Goal: Communication & Community: Answer question/provide support

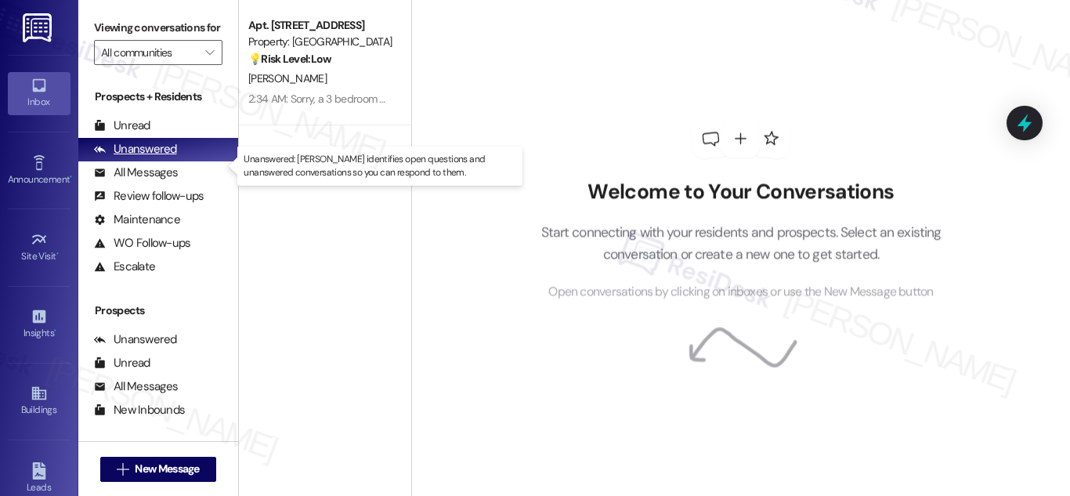
click at [146, 157] on div "Unanswered" at bounding box center [135, 149] width 83 height 16
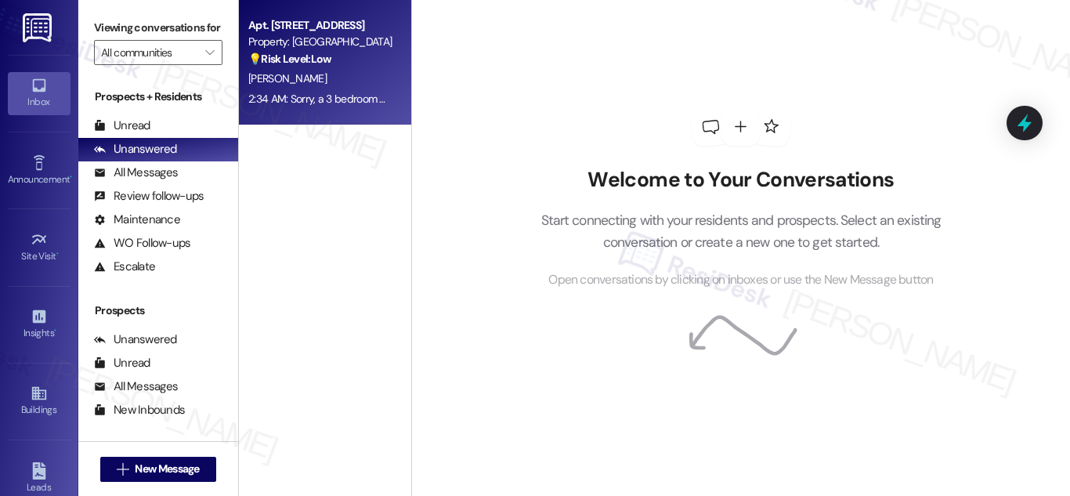
click at [310, 67] on div "💡 Risk Level: Low The resident is inquiring about the availability of washing m…" at bounding box center [320, 59] width 145 height 16
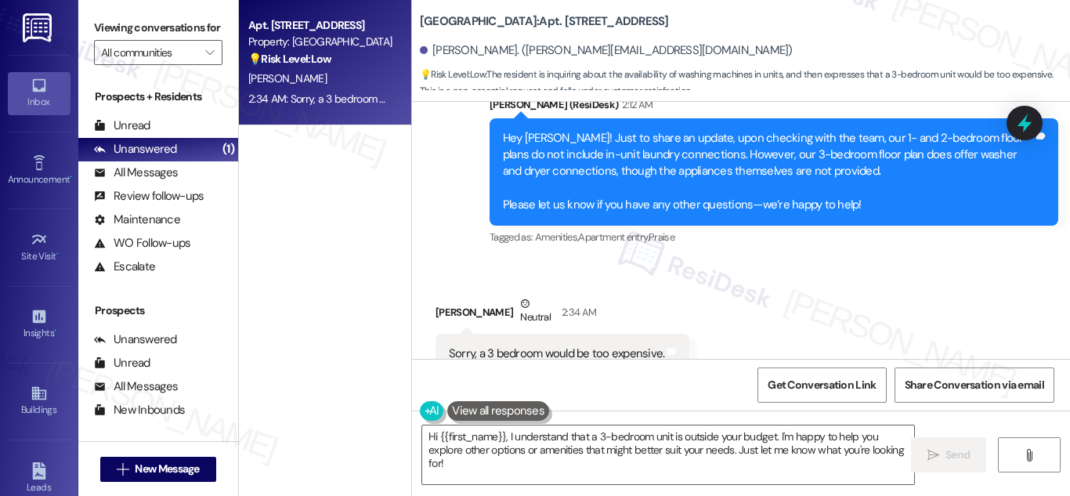
scroll to position [10171, 0]
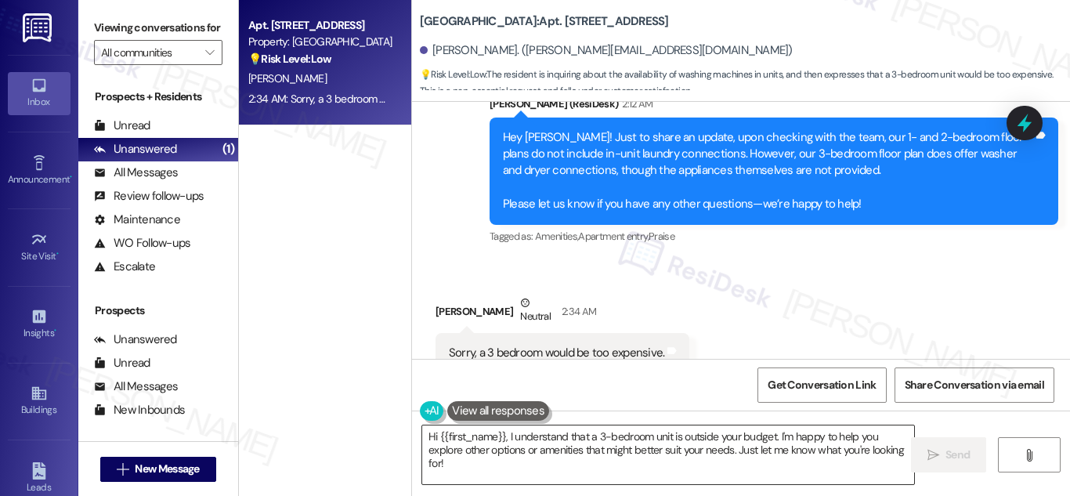
click at [511, 467] on textarea "Hi {{first_name}}, I understand that a 3-bedroom unit is outside your budget. I…" at bounding box center [668, 454] width 492 height 59
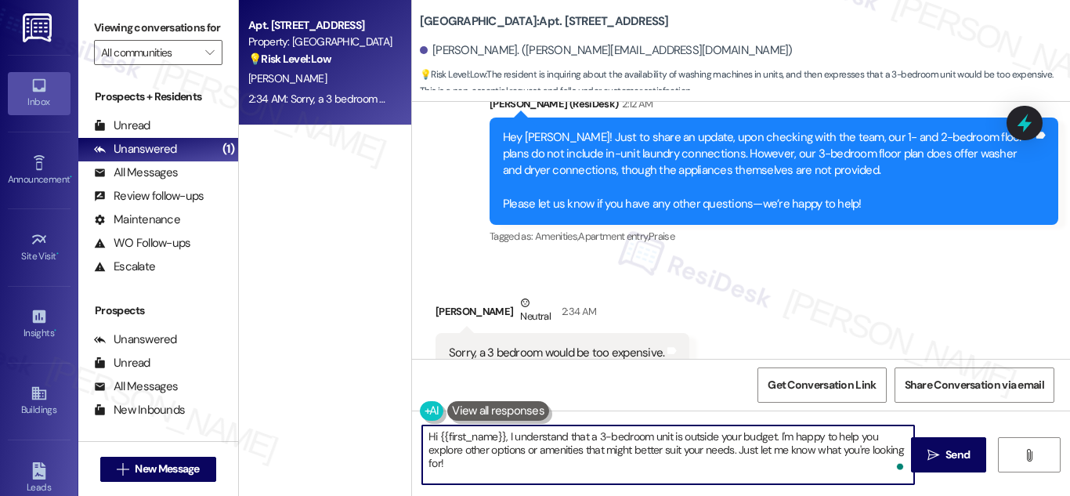
click at [769, 442] on textarea "Hi {{first_name}}, I understand that a 3-bedroom unit is outside your budget. I…" at bounding box center [668, 454] width 492 height 59
click at [546, 456] on textarea "Hi {{first_name}}, I understand that a 3-bedroom unit is outside your budget. I…" at bounding box center [668, 454] width 492 height 59
click at [486, 461] on textarea "Hi {{first_name}}, I understand that a 3-bedroom unit is outside your budget. I…" at bounding box center [668, 454] width 492 height 59
click at [603, 442] on textarea "Hi {{first_name}}, I understand that a 3-bedroom unit is outside your budget. I…" at bounding box center [668, 454] width 492 height 59
click at [476, 462] on textarea "Hi {{first_name}}, I understand that a 3-bedroom unit is outside your budget. I…" at bounding box center [668, 454] width 492 height 59
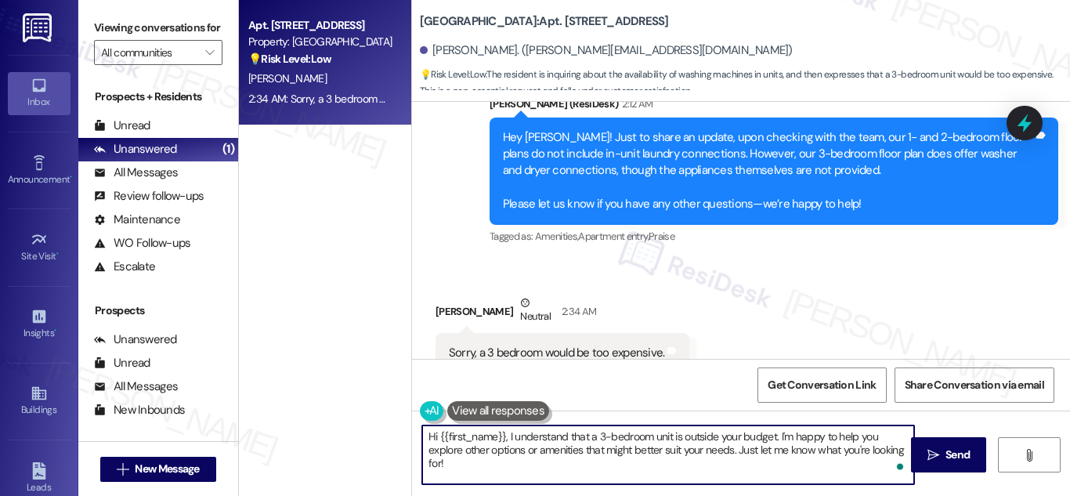
click at [511, 465] on textarea "Hi {{first_name}}, I understand that a 3-bedroom unit is outside your budget. I…" at bounding box center [668, 454] width 492 height 59
click at [757, 432] on textarea "Hi {{first_name}}, I understand that a 3-bedroom unit is outside your budget. I…" at bounding box center [668, 454] width 492 height 59
click at [650, 448] on textarea "Hi {{first_name}}, I understand that a 3-bedroom unit is outside your budget. I…" at bounding box center [668, 454] width 492 height 59
click at [619, 457] on textarea "Hi {{first_name}}, I understand that a 3-bedroom unit is outside your budget. I…" at bounding box center [668, 454] width 492 height 59
click at [718, 457] on textarea "Hi {{first_name}}, I understand that a 3-bedroom unit is outside your budget. I…" at bounding box center [668, 454] width 492 height 59
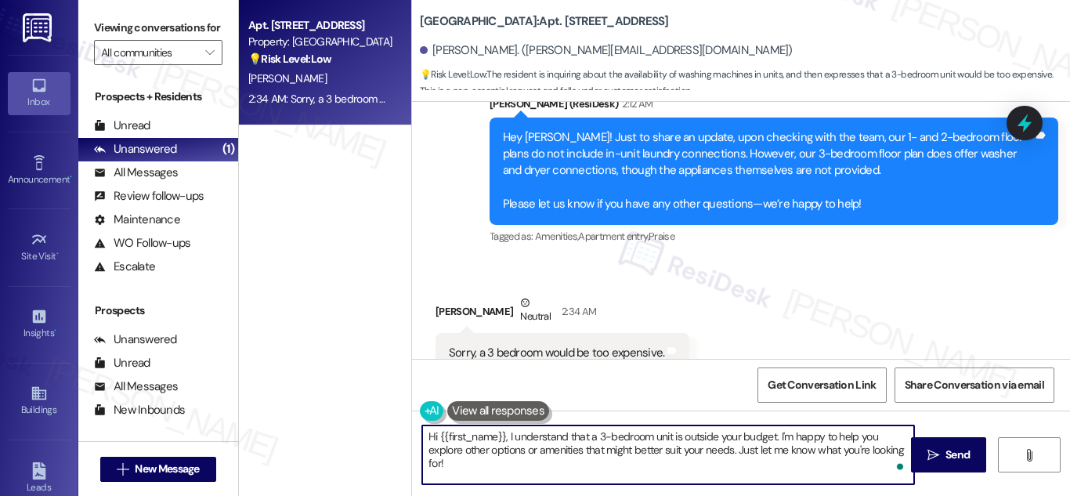
click at [718, 457] on textarea "Hi {{first_name}}, I understand that a 3-bedroom unit is outside your budget. I…" at bounding box center [668, 454] width 492 height 59
click at [486, 464] on textarea "Hi {{first_name}}, I understand that a 3-bedroom unit is outside your budget. I…" at bounding box center [668, 454] width 492 height 59
type textarea "Hi {{first_name}}, I understand that a 3-bedroom unit is outside your budget. I…"
click at [507, 465] on textarea "Hi {{first_name}}, I understand that a 3-bedroom unit is outside your budget. I…" at bounding box center [668, 454] width 492 height 59
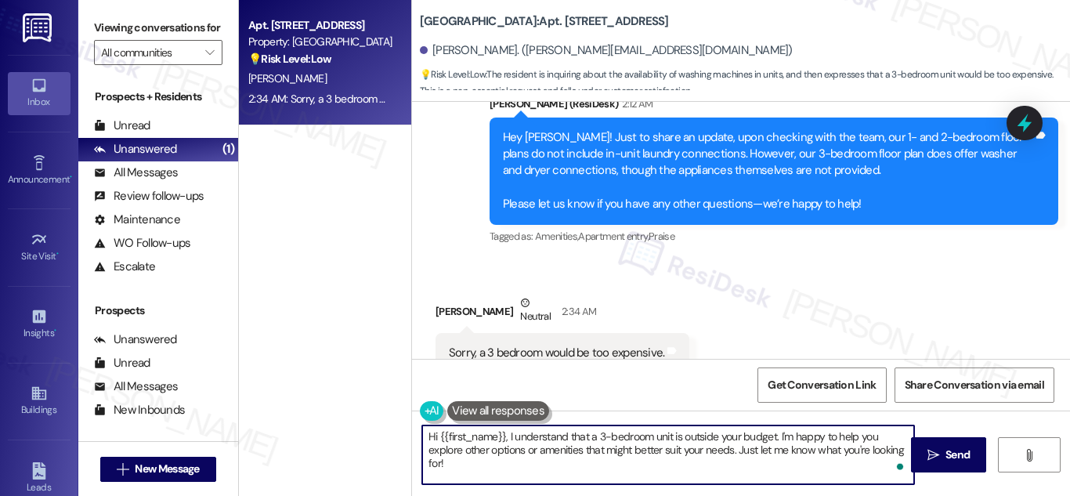
click at [650, 382] on div "Get Conversation Link Share Conversation via email" at bounding box center [741, 385] width 658 height 52
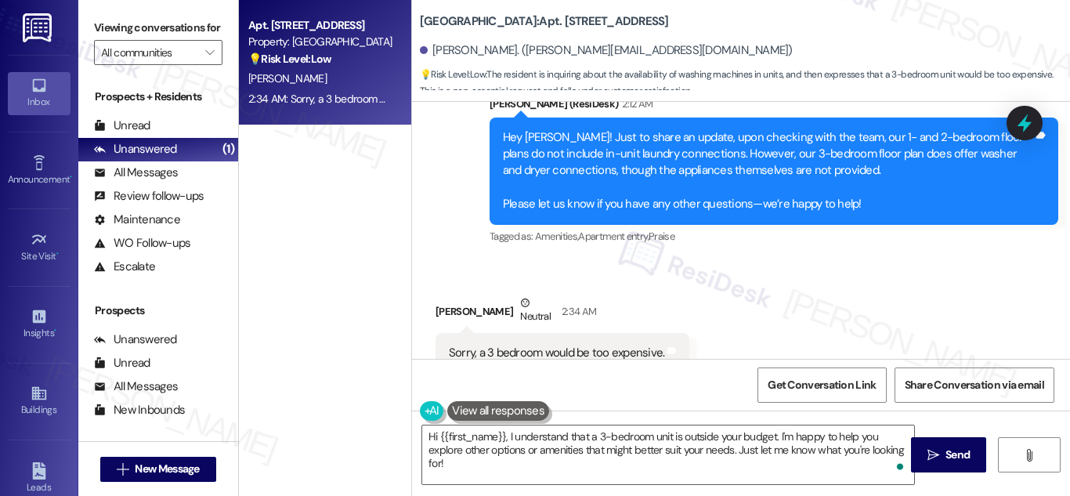
click at [825, 259] on div "Received via SMS [PERSON_NAME] Neutral 2:34 AM Sorry, a 3 bedroom would be too …" at bounding box center [741, 333] width 658 height 149
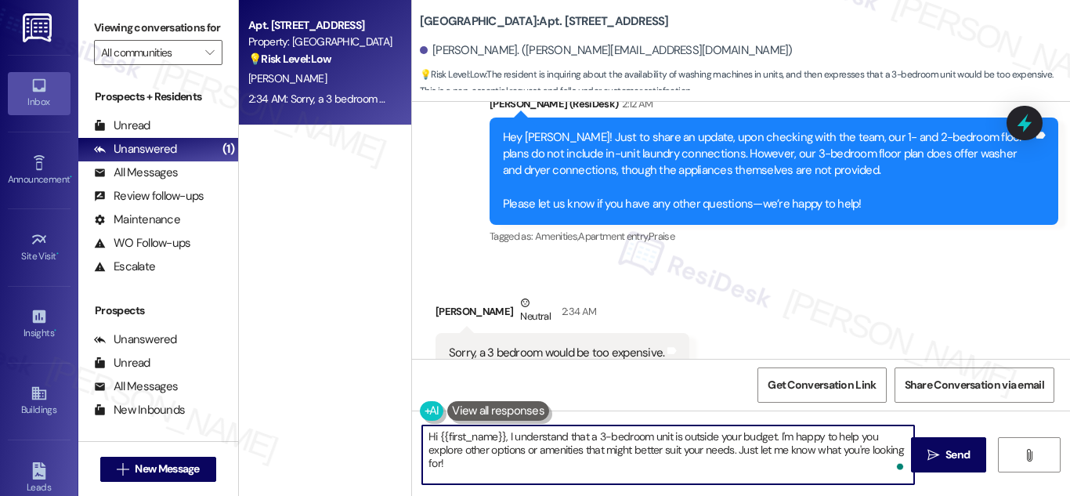
click at [507, 464] on textarea "Hi {{first_name}}, I understand that a 3-bedroom unit is outside your budget. I…" at bounding box center [668, 454] width 492 height 59
click at [508, 455] on textarea "Hi {{first_name}}, I understand that a 3-bedroom unit is outside your budget. I…" at bounding box center [668, 454] width 492 height 59
click at [572, 464] on textarea "Hi {{first_name}}, I understand that a 3-bedroom unit is outside your budget. I…" at bounding box center [668, 454] width 492 height 59
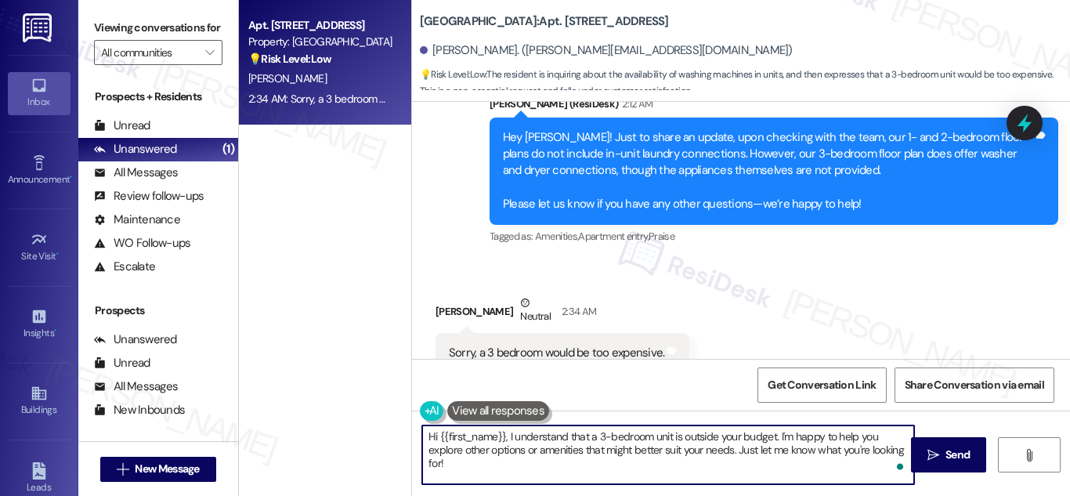
click at [563, 467] on textarea "Hi {{first_name}}, I understand that a 3-bedroom unit is outside your budget. I…" at bounding box center [668, 454] width 492 height 59
click at [464, 467] on textarea "Hi {{first_name}}, I understand that a 3-bedroom unit is outside your budget. I…" at bounding box center [668, 454] width 492 height 59
click at [446, 460] on textarea "Hi {{first_name}}, I understand that a 3-bedroom unit is outside your budget. I…" at bounding box center [668, 454] width 492 height 59
click at [536, 461] on textarea "Hi {{first_name}}, I understand that a 3-bedroom unit is outside your budget. I…" at bounding box center [668, 454] width 492 height 59
click at [790, 473] on textarea "Hi {{first_name}}, I understand that a 3-bedroom unit is outside your budget. I…" at bounding box center [668, 454] width 492 height 59
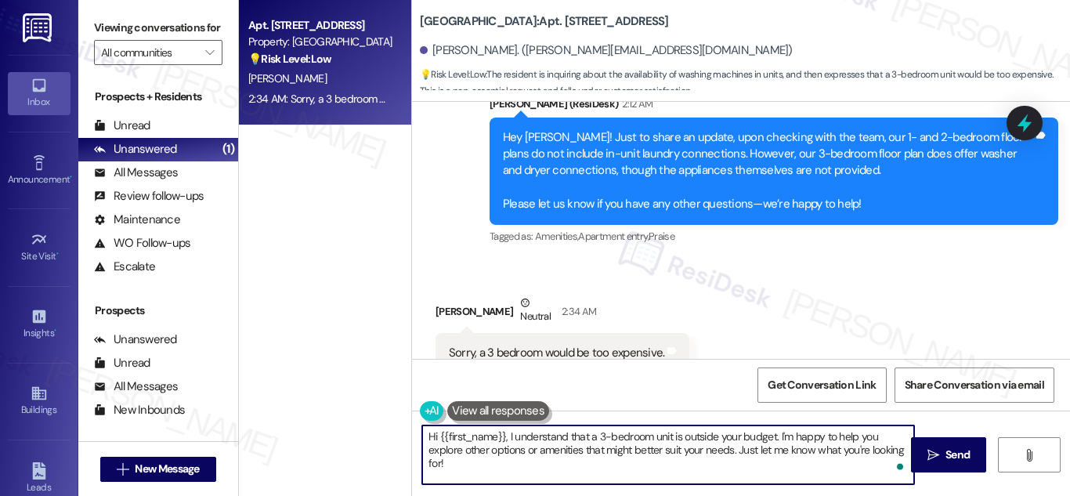
click at [528, 467] on textarea "Hi {{first_name}}, I understand that a 3-bedroom unit is outside your budget. I…" at bounding box center [668, 454] width 492 height 59
click at [475, 463] on textarea "Hi {{first_name}}, I understand that a 3-bedroom unit is outside your budget. I…" at bounding box center [668, 454] width 492 height 59
click at [457, 460] on textarea "Hi {{first_name}}, I understand that a 3-bedroom unit is outside your budget. I…" at bounding box center [668, 454] width 492 height 59
click at [507, 464] on textarea "Hi {{first_name}}, I understand that a 3-bedroom unit is outside your budget. I…" at bounding box center [668, 454] width 492 height 59
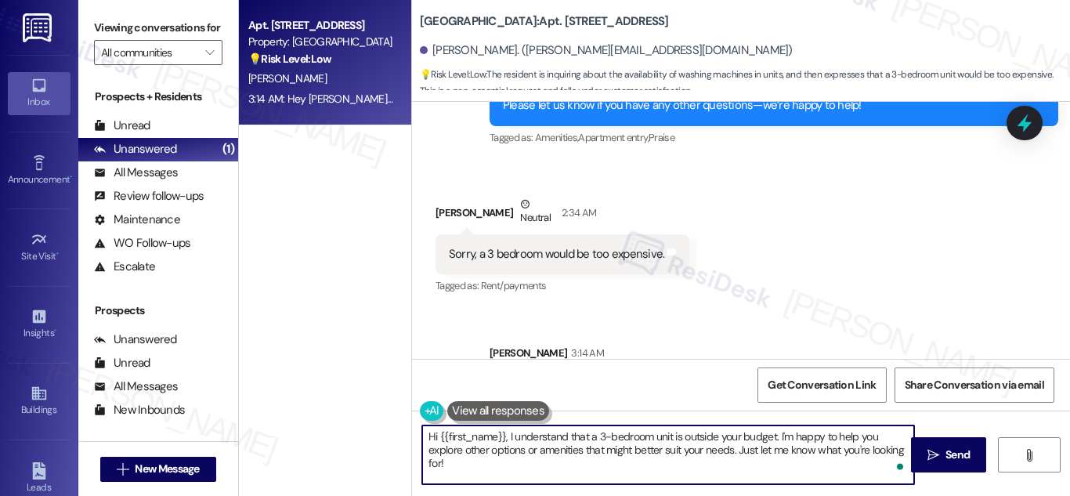
scroll to position [10297, 0]
